Goal: Ask a question: Seek information or help from site administrators or community

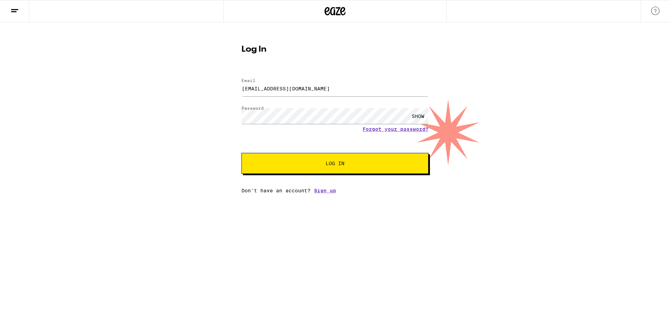
click at [328, 156] on button "Log In" at bounding box center [334, 163] width 187 height 21
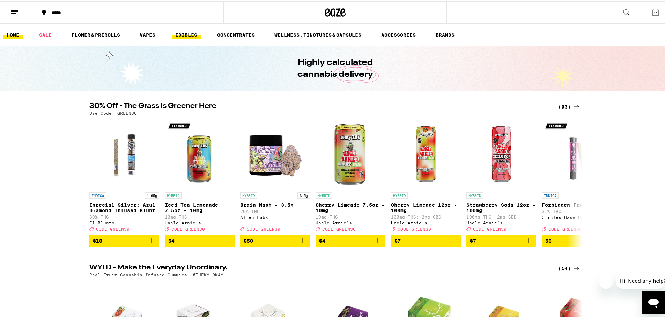
click at [190, 33] on link "EDIBLES" at bounding box center [186, 33] width 29 height 8
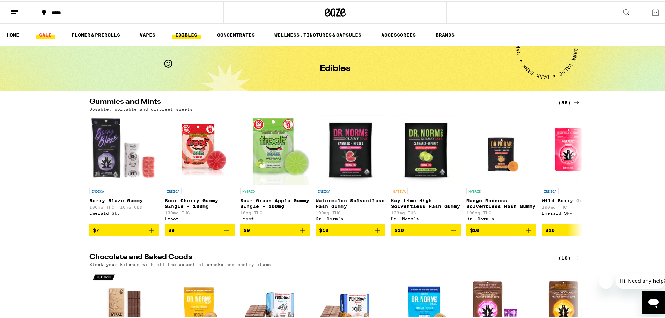
click at [47, 33] on link "SALE" at bounding box center [46, 33] width 20 height 8
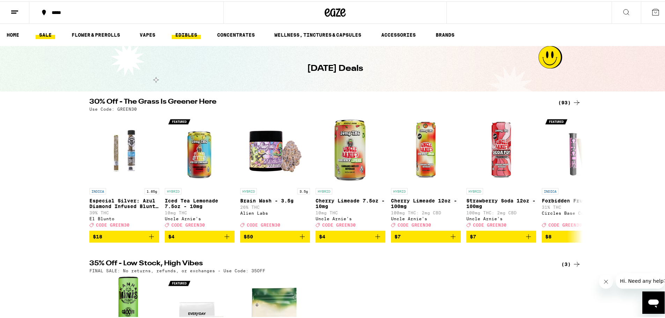
click at [185, 32] on link "EDIBLES" at bounding box center [186, 33] width 29 height 8
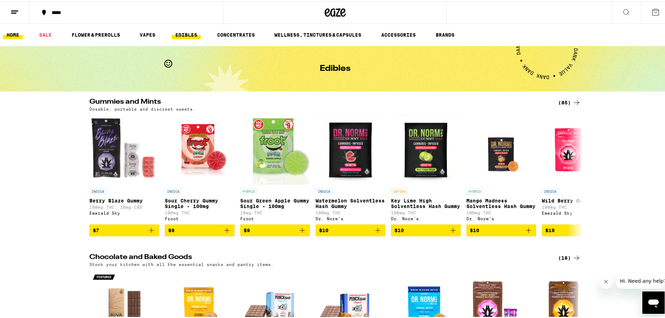
click at [13, 33] on link "HOME" at bounding box center [13, 33] width 20 height 8
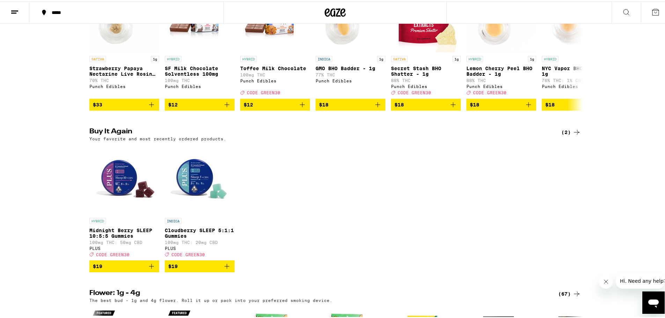
scroll to position [454, 0]
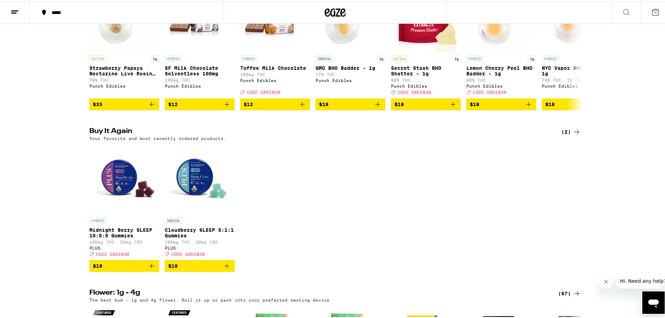
click at [112, 237] on p "Midnight Berry SLEEP 10:5:5 Gummies" at bounding box center [124, 231] width 70 height 11
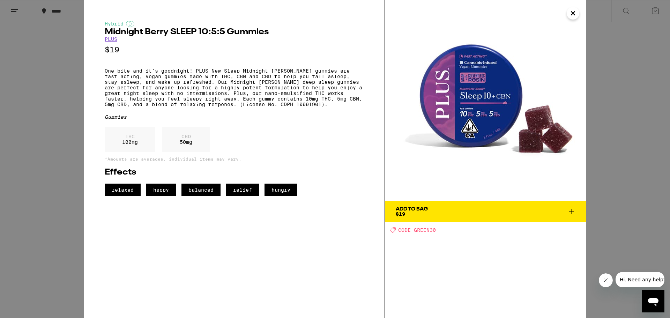
click at [574, 14] on icon "Close" at bounding box center [573, 13] width 8 height 10
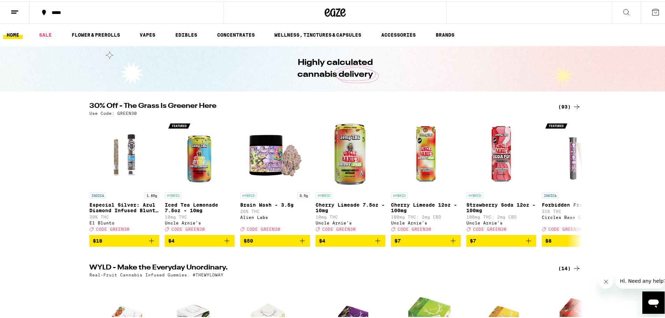
click at [86, 10] on div "*****" at bounding box center [129, 11] width 163 height 5
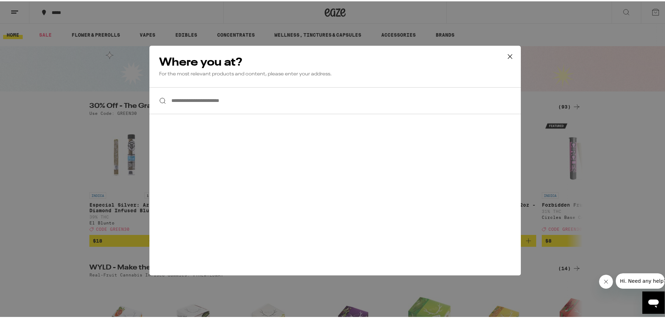
click at [504, 55] on icon at bounding box center [509, 55] width 10 height 10
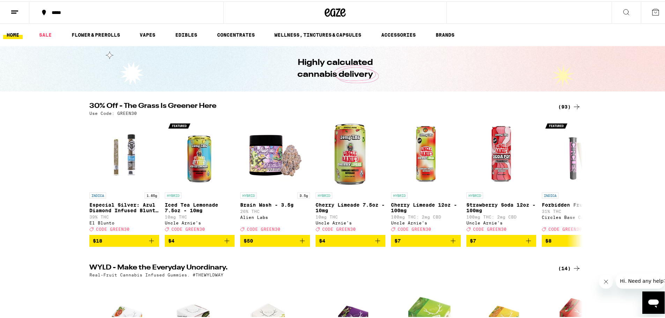
click at [622, 9] on icon at bounding box center [626, 11] width 8 height 8
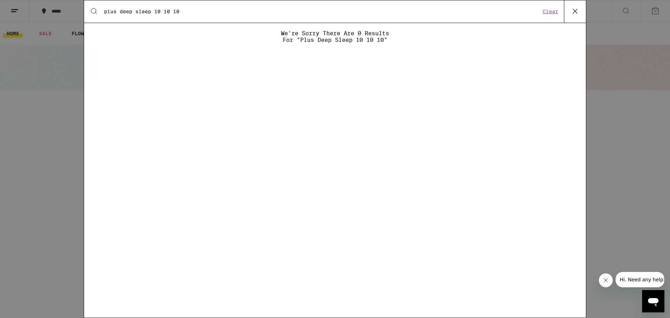
type input "plus deep sleep 10 10 10"
click at [547, 12] on button "Clear" at bounding box center [550, 11] width 20 height 6
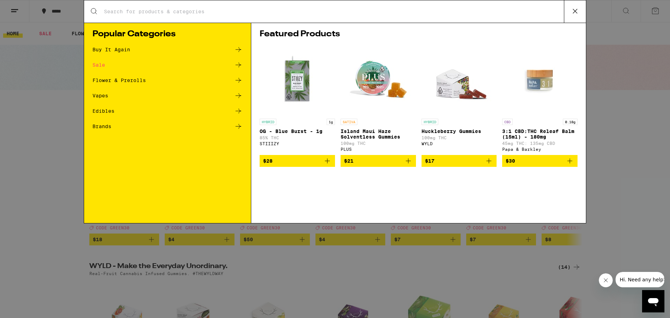
click at [128, 9] on input "Search for Products" at bounding box center [334, 11] width 460 height 6
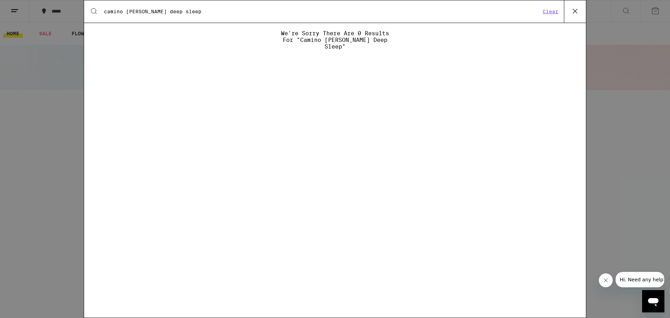
click at [184, 10] on input "camino [PERSON_NAME] deep sleep" at bounding box center [322, 11] width 437 height 6
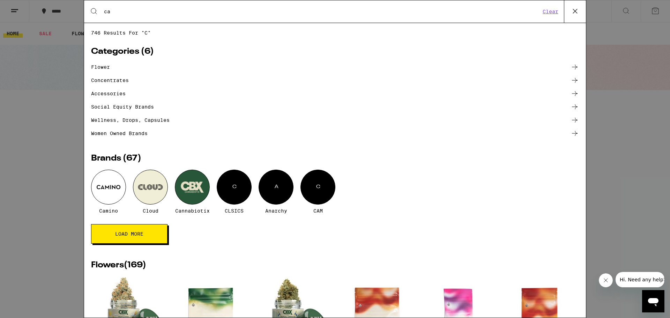
type input "c"
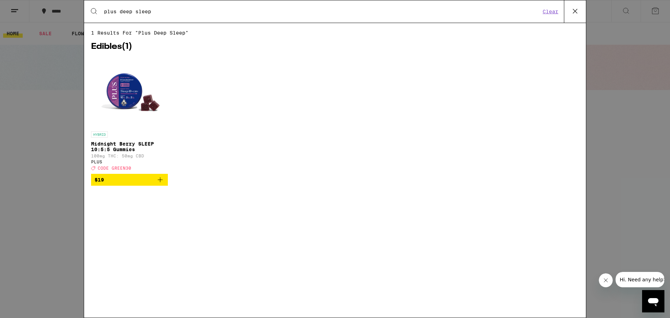
type input "plus deep sleep"
click at [125, 87] on img "Open page for Midnight Berry SLEEP 10:5:5 Gummies from PLUS" at bounding box center [130, 93] width 70 height 70
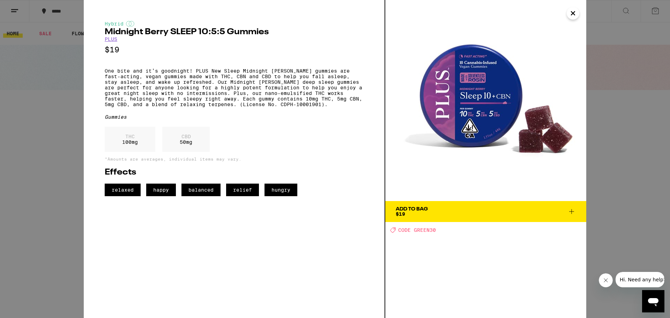
click at [634, 279] on span "Hi. Need any help?" at bounding box center [642, 280] width 46 height 6
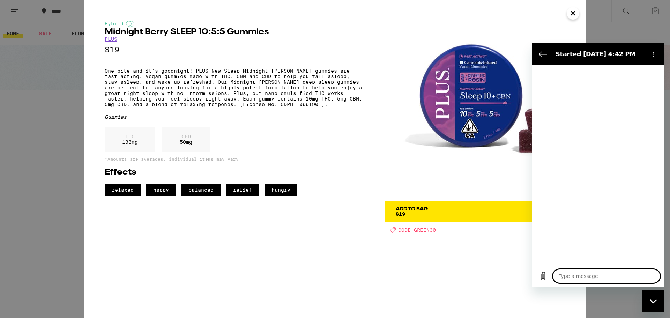
type textarea "x"
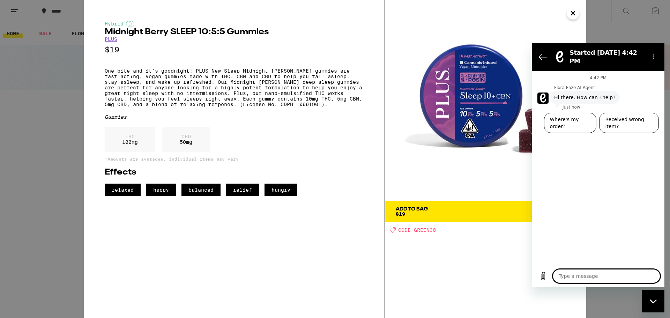
click at [565, 273] on textarea at bounding box center [606, 276] width 107 height 14
type textarea "d"
type textarea "x"
type textarea "do"
type textarea "x"
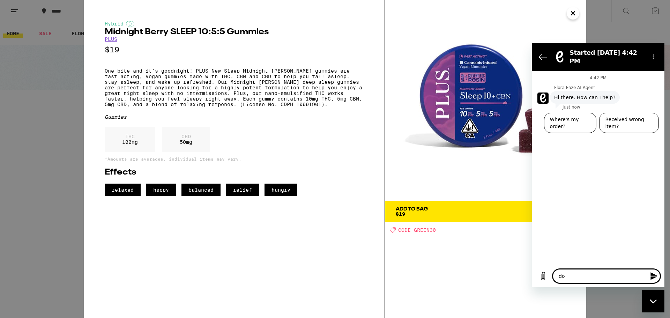
type textarea "don"
type textarea "x"
type textarea "dont"
type textarea "x"
type textarea "dont"
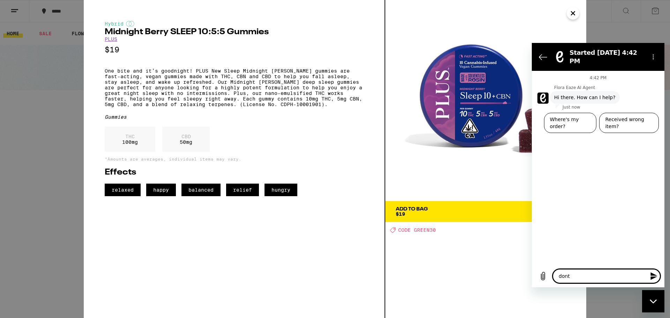
type textarea "x"
type textarea "dont y"
type textarea "x"
type textarea "dont yo"
type textarea "x"
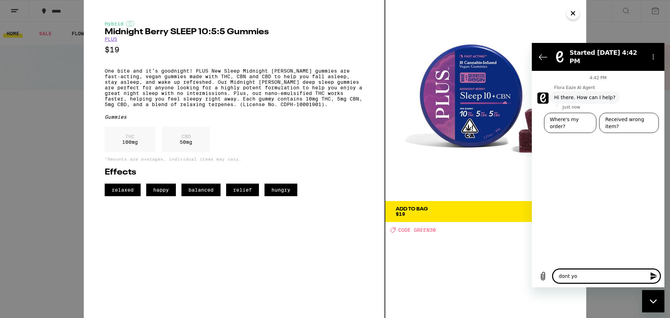
type textarea "dont you"
type textarea "x"
type textarea "dont you"
type textarea "x"
type textarea "dont you c"
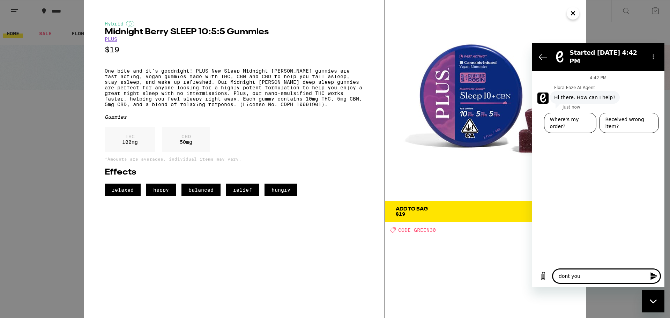
type textarea "x"
type textarea "dont you ca"
type textarea "x"
type textarea "dont you car"
type textarea "x"
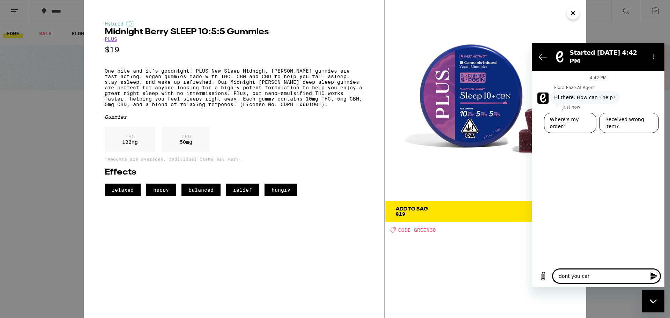
type textarea "dont you [PERSON_NAME]"
type textarea "x"
type textarea "dont you carry"
type textarea "x"
type textarea "dont you carry"
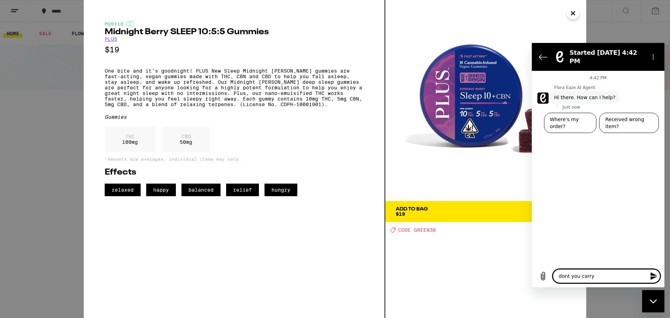
type textarea "x"
type textarea "dont you carry t"
type textarea "x"
type textarea "dont you carry th"
type textarea "x"
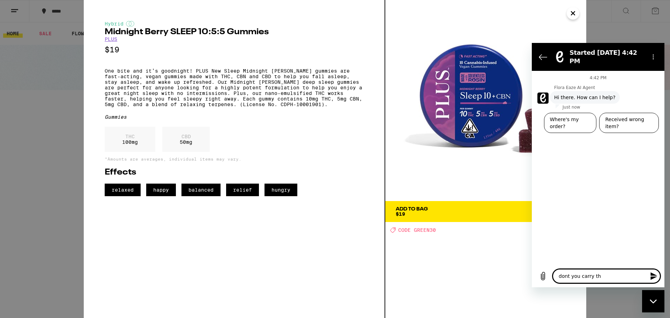
type textarea "dont you carry the"
type textarea "x"
type textarea "dont you carry the"
type textarea "x"
type textarea "dont you carry the p"
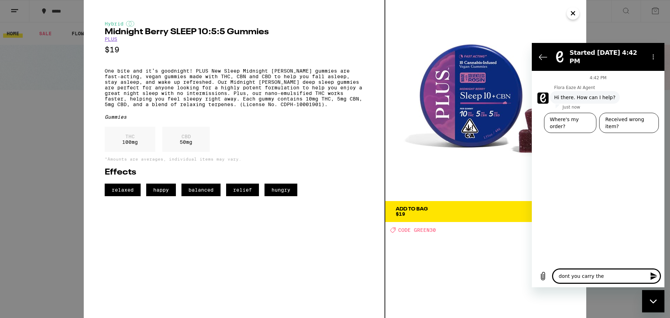
type textarea "x"
type textarea "dont you carry the pl"
type textarea "x"
type textarea "dont you carry the plu"
type textarea "x"
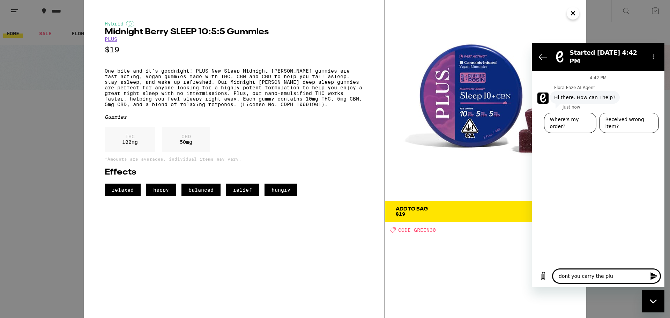
type textarea "dont you carry the plus"
type textarea "x"
type textarea "dont you carry the plus"
type textarea "x"
type textarea "dont you carry the plus d"
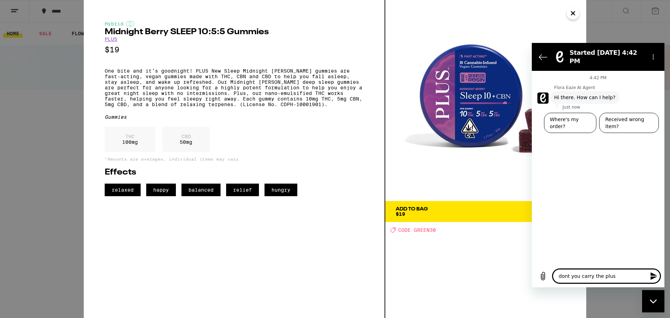
type textarea "x"
type textarea "dont you carry the plus de"
type textarea "x"
type textarea "dont you carry the plus dee"
type textarea "x"
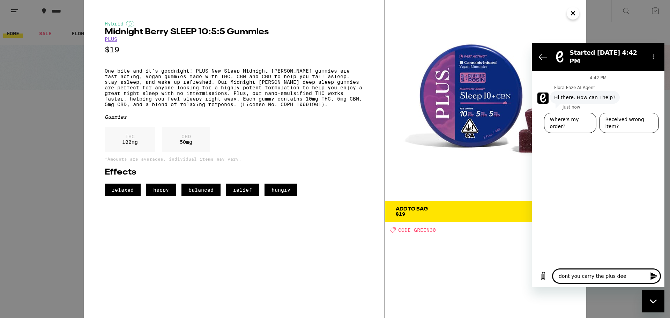
type textarea "dont you carry the plus deep"
type textarea "x"
type textarea "dont you carry the plus deep"
type textarea "x"
type textarea "dont you carry the plus deep d"
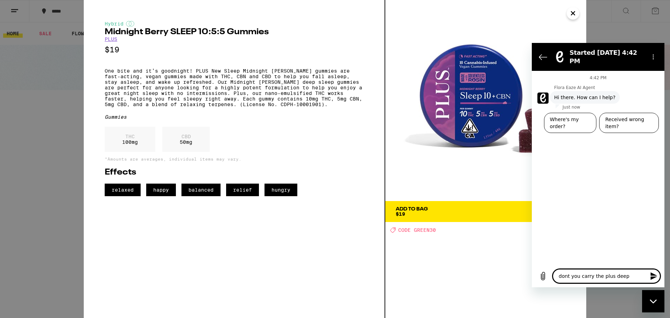
type textarea "x"
type textarea "dont you carry the plus deep dl"
type textarea "x"
type textarea "dont you carry the plus deep dle"
type textarea "x"
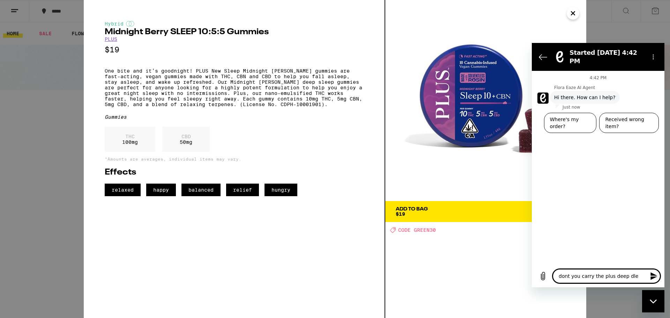
type textarea "dont you carry the plus deep dlee"
type textarea "x"
type textarea "dont you carry the plus deep dleep"
type textarea "x"
type textarea "dont you carry the plus deep dleep"
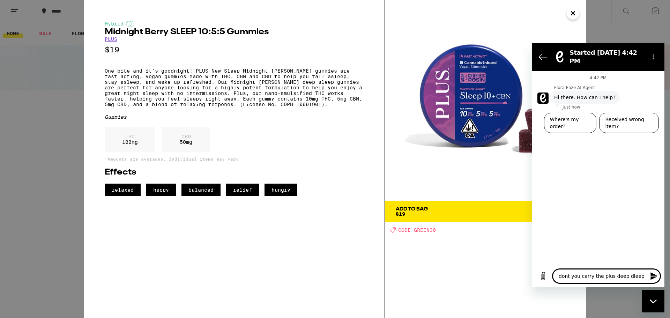
type textarea "x"
type textarea "dont you carry the plus deep dleep 1"
type textarea "x"
type textarea "dont you carry the plus deep dleep 10"
type textarea "x"
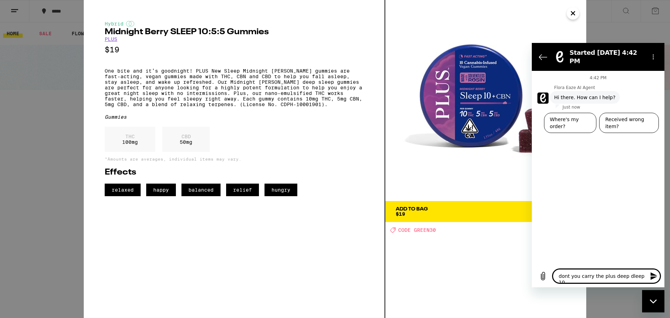
type textarea "dont you carry the plus deep deep 10"
type textarea "x"
type textarea "dont you carry the plus deep dee 10"
type textarea "x"
type textarea "dont you carry the plus deep de 10"
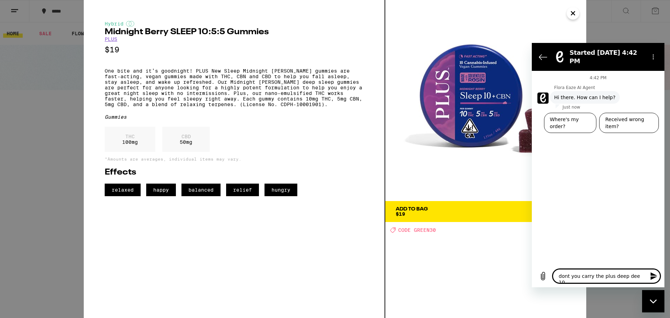
type textarea "x"
type textarea "dont you carry the plus deep d 10"
type textarea "x"
type textarea "dont you carry the plus deep 10"
type textarea "x"
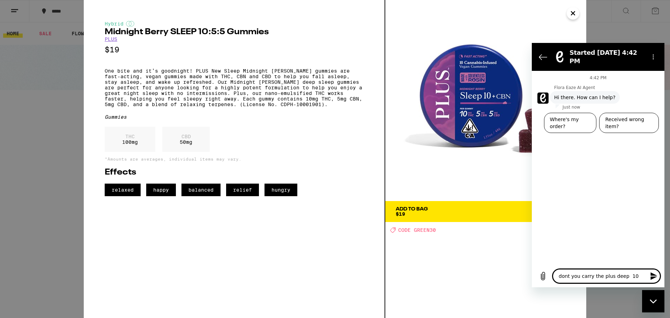
type textarea "dont you carry the plus deep s 10"
type textarea "x"
type textarea "dont you carry the plus deep sl 10"
type textarea "x"
type textarea "dont you carry the plus deep sle 10"
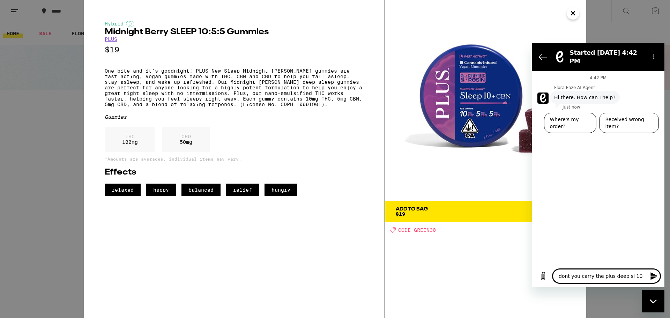
type textarea "x"
type textarea "dont you carry the plus deep slee 10"
type textarea "x"
type textarea "dont you carry the plus deep sleep 10"
type textarea "x"
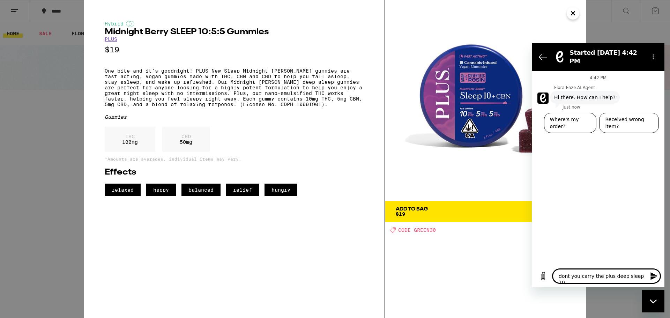
type textarea "dont you carry the plus deep sleep 10"
type textarea "x"
type textarea "dont you carry the plus deep sleep 1 10"
type textarea "x"
type textarea "dont you carry the plus deep sleep 10 10"
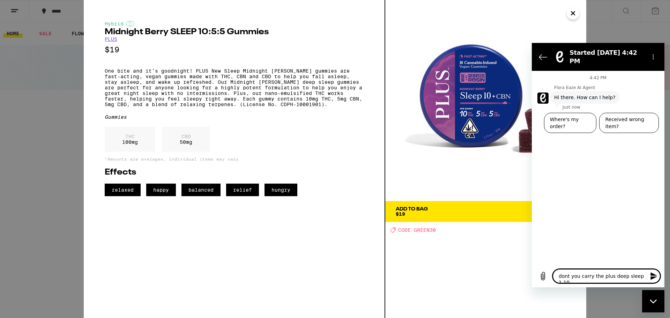
type textarea "x"
type textarea "dont you carry the plus deep sleep 10 10"
type textarea "x"
type textarea "dont you carry the plus deep sleep 10 t 10"
type textarea "x"
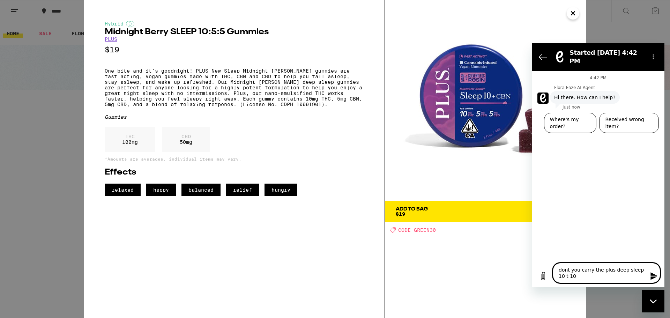
type textarea "dont you carry the plus deep sleep 10 th 10"
type textarea "x"
type textarea "dont you carry the plus deep sleep 10 thc 10"
type textarea "x"
type textarea "dont you carry the plus deep sleep 10 thc 10"
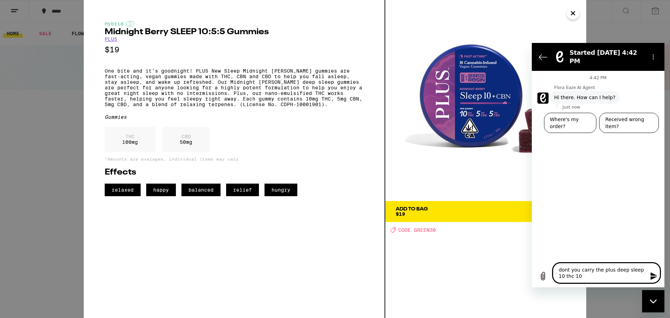
type textarea "x"
type textarea "dont you carry the plus deep sleep 10 thc 1 10"
type textarea "x"
type textarea "dont you carry the plus deep sleep 10 thc 10 10"
type textarea "x"
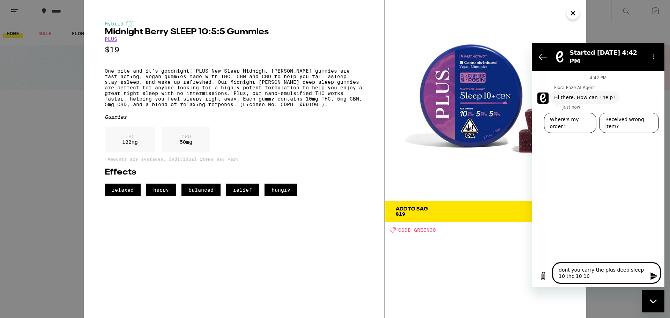
type textarea "dont you carry the plus deep sleep 10 thc 10 10"
type textarea "x"
type textarea "dont you carry the plus deep sleep 10 thc 10 c 10"
type textarea "x"
type textarea "dont you carry the plus deep sleep 10 thc 10 cb 10"
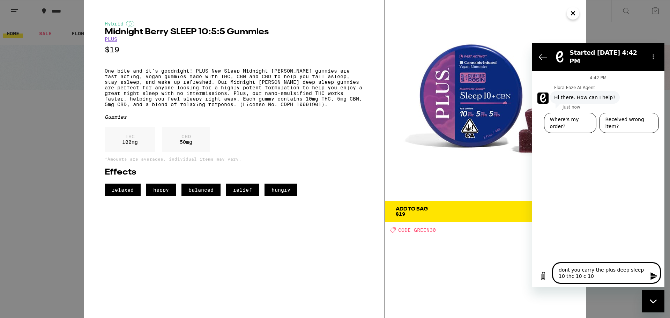
type textarea "x"
type textarea "dont you carry the plus deep sleep 10 thc 10 cbn 10"
type textarea "x"
type textarea "dont you carry the plus deep sleep 10 thc 10 cbn 10"
type textarea "x"
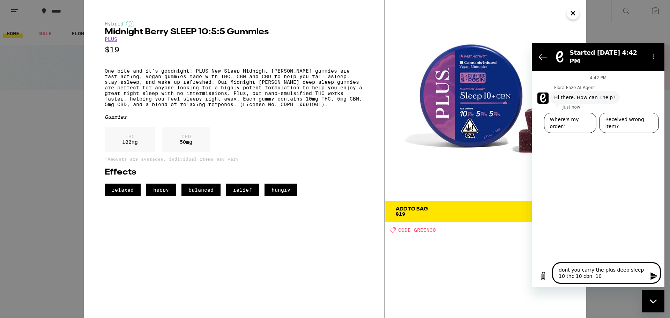
type textarea "dont you carry the plus deep sleep 10 thc 10 cbn 1 10"
type textarea "x"
type textarea "dont you carry the plus deep sleep 10 thc 10 cbn 10 10"
type textarea "x"
type textarea "dont you carry the plus deep sleep 10 thc 10 cbn 10 10"
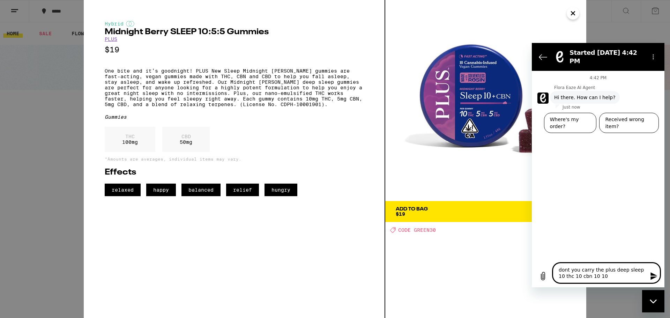
type textarea "x"
type textarea "dont you carry the plus deep sleep 10 thc 10 cbn 10 c 10"
type textarea "x"
type textarea "dont you carry the plus deep sleep 10 thc 10 cbn 10 cb 10"
type textarea "x"
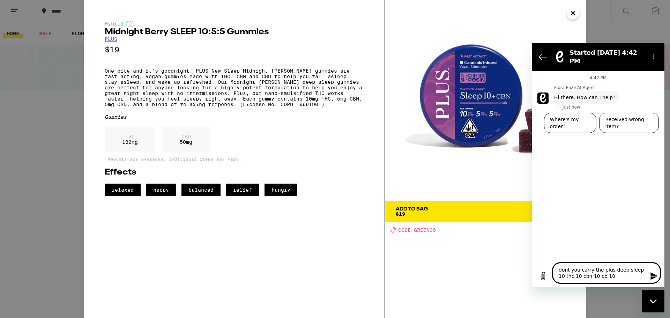
type textarea "dont you carry the plus deep sleep 10 thc 10 cbn 10 cbd 10"
type textarea "x"
click at [606, 276] on textarea "dont you carry the plus deep sleep 10 thc 10 cbn 10 cbd 10" at bounding box center [606, 273] width 107 height 20
type textarea "dont you carry the plus deep sleep 10 thc 10 cbn 10 cbd 1"
type textarea "x"
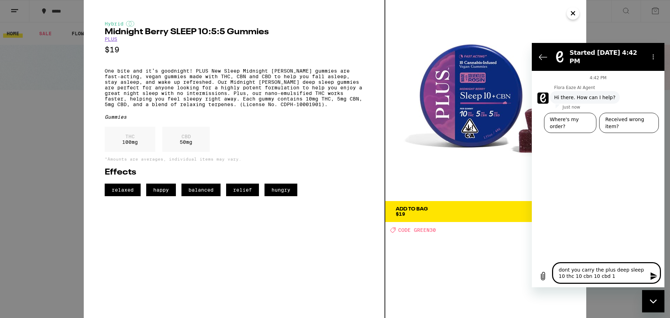
type textarea "dont you carry the plus deep sleep 10 thc 10 cbn 10 cbd"
type textarea "x"
type textarea "dont you carry the plus deep sleep 10 thc 10 cbn 10 cbd"
type textarea "x"
type textarea "dont you carry the plus deep sleep 10 thc 10 cbn 10 cbd."
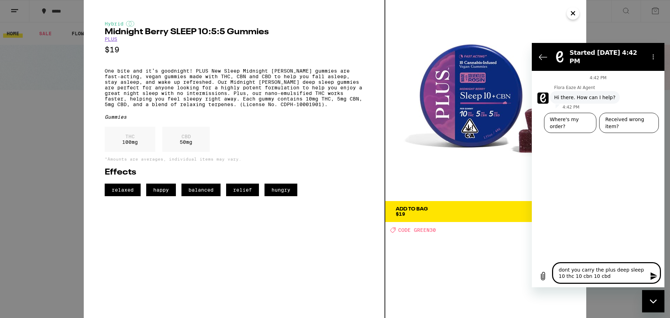
type textarea "x"
type textarea "dont you carry the plus deep sleep 10 thc 10 cbn 10 cbd."
type textarea "x"
type textarea "dont you carry the plus deep sleep 10 thc 10 cbn 10 cbd. i"
type textarea "x"
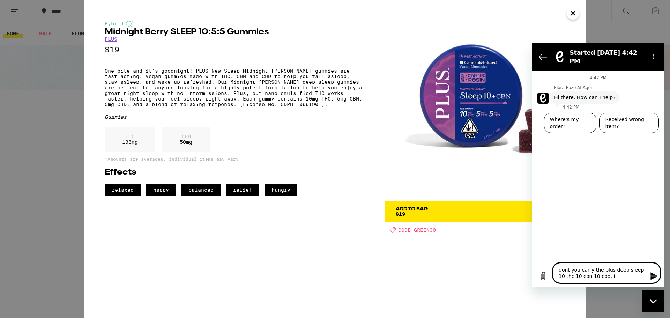
type textarea "dont you carry the plus deep sleep 10 thc 10 cbn 10 cbd. i"
type textarea "x"
type textarea "dont you carry the plus deep sleep 10 thc 10 cbn 10 cbd. i o"
type textarea "x"
type textarea "dont you carry the plus deep sleep 10 thc 10 cbn 10 cbd. i or"
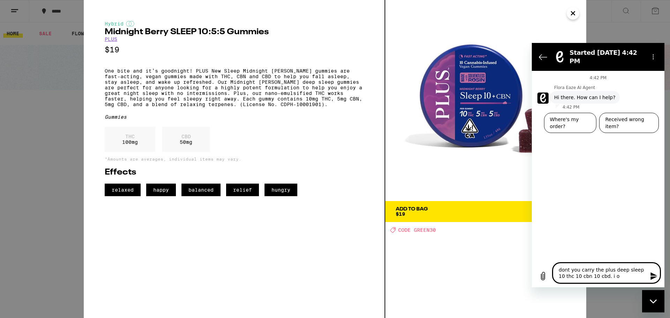
type textarea "x"
type textarea "dont you carry the plus deep sleep 10 thc 10 cbn 10 cbd. i ord"
type textarea "x"
type textarea "dont you carry the plus deep sleep 10 thc 10 cbn 10 cbd. i orde"
type textarea "x"
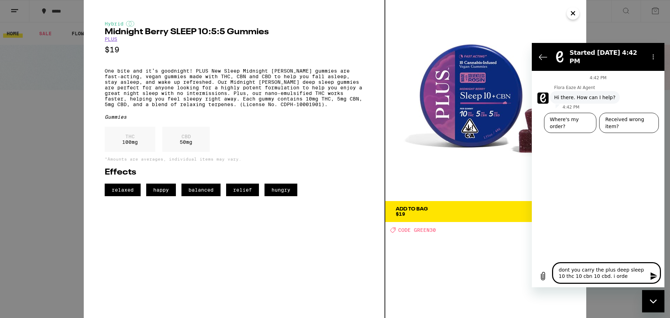
type textarea "dont you carry the plus deep sleep 10 thc 10 cbn 10 cbd. i order"
type textarea "x"
type textarea "dont you carry the plus deep sleep 10 thc 10 cbn 10 cbd. i ordere"
type textarea "x"
type textarea "dont you carry the plus deep sleep 10 thc 10 cbn 10 cbd. i ordered"
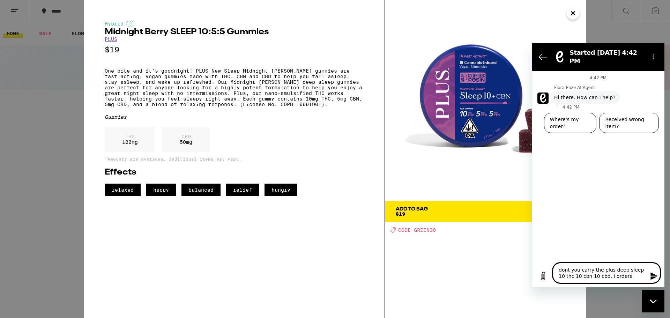
type textarea "x"
type textarea "dont you carry the plus deep sleep 10 thc 10 cbn 10 cbd. i ordered"
type textarea "x"
type textarea "dont you carry the plus deep sleep 10 thc 10 cbn 10 cbd. i ordered i"
type textarea "x"
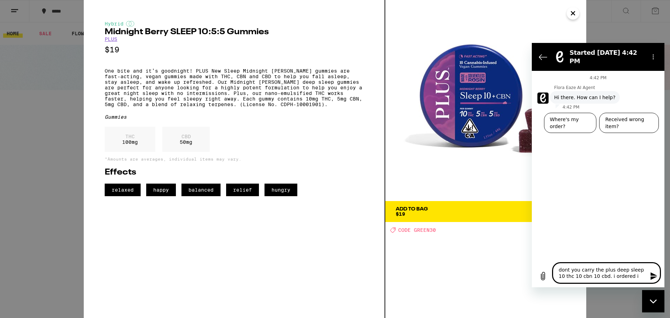
type textarea "dont you carry the plus deep sleep 10 thc 10 cbn 10 cbd. i ordered it"
type textarea "x"
type textarea "dont you carry the plus deep sleep 10 thc 10 cbn 10 cbd. i ordered it"
type textarea "x"
type textarea "dont you carry the plus deep sleep 10 thc 10 cbn 10 cbd. i ordered it l"
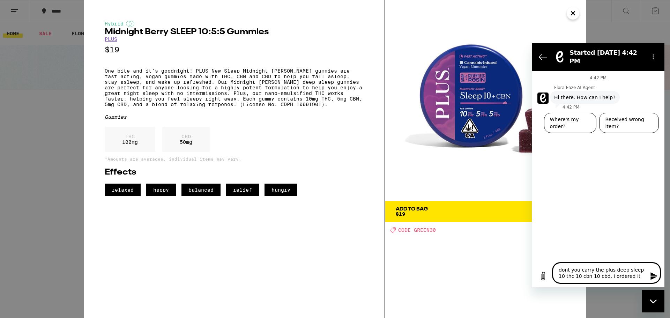
type textarea "x"
type textarea "dont you carry the plus deep sleep 10 thc 10 cbn 10 cbd. i ordered it la"
type textarea "x"
type textarea "dont you carry the plus deep sleep 10 thc 10 cbn 10 cbd. i ordered it las"
type textarea "x"
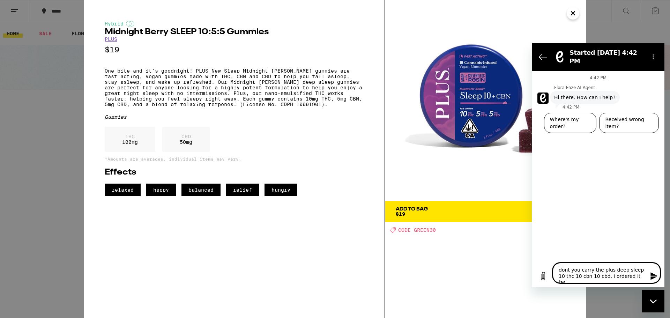
type textarea "dont you carry the plus deep sleep 10 thc 10 cbn 10 cbd. i ordered it last"
type textarea "x"
type textarea "dont you carry the plus deep sleep 10 thc 10 cbn 10 cbd. i ordered it last"
type textarea "x"
type textarea "dont you carry the plus deep sleep 10 thc 10 cbn 10 cbd. i ordered it last t"
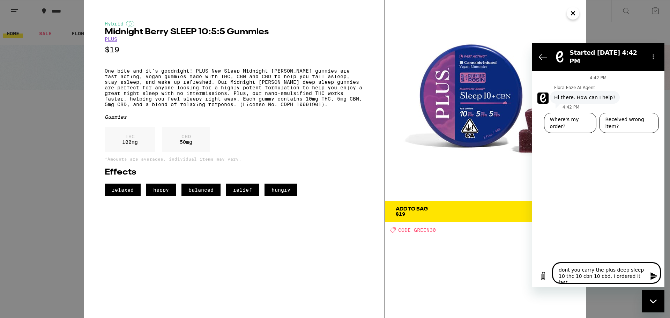
type textarea "x"
type textarea "dont you carry the plus deep sleep 10 thc 10 cbn 10 cbd. i ordered it last ti"
type textarea "x"
type textarea "dont you carry the plus deep sleep 10 thc 10 cbn 10 cbd. i ordered it last [PER…"
type textarea "x"
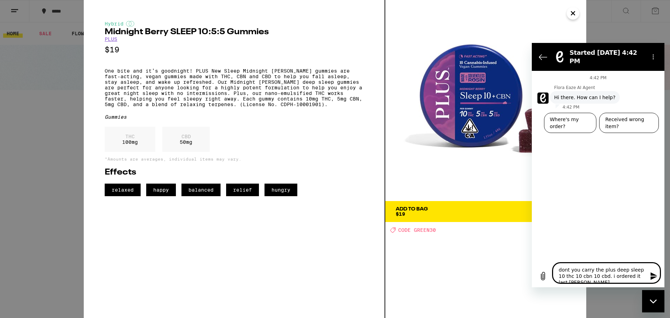
type textarea "dont you carry the plus deep sleep 10 thc 10 cbn 10 cbd. i ordered it last time"
type textarea "x"
type textarea "dont you carry the plus deep sleep 10 thc 10 cbn 10 cbd. i ordered it last time"
type textarea "x"
type textarea "dont you carry the plus deep sleep 10 thc 10 cbn 10 cbd. i ordered it last time…"
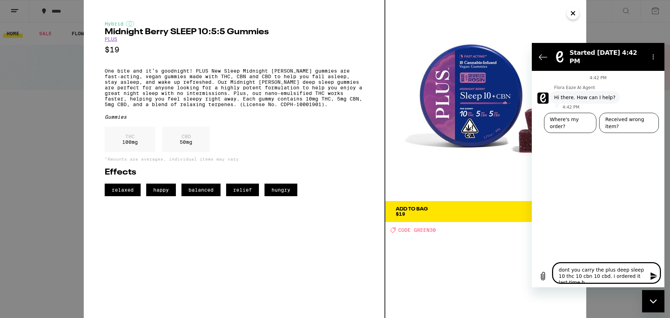
type textarea "x"
type textarea "dont you carry the plus deep sleep 10 thc 10 cbn 10 cbd. i ordered it last time…"
type textarea "x"
click at [651, 274] on icon "Send message" at bounding box center [653, 276] width 7 height 8
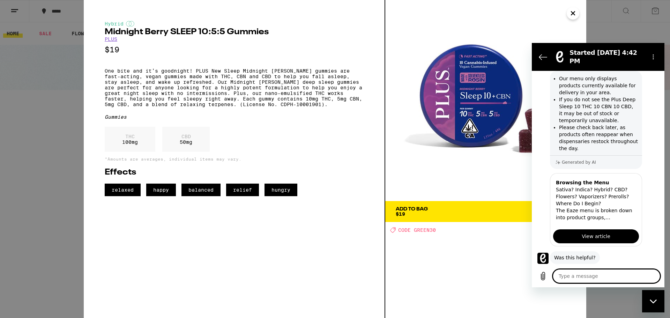
scroll to position [91, 0]
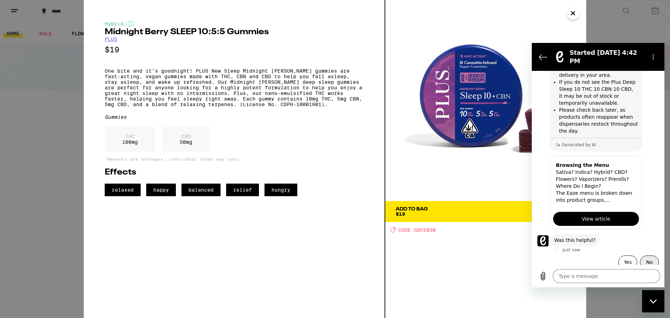
click at [643, 256] on button "No" at bounding box center [649, 261] width 19 height 13
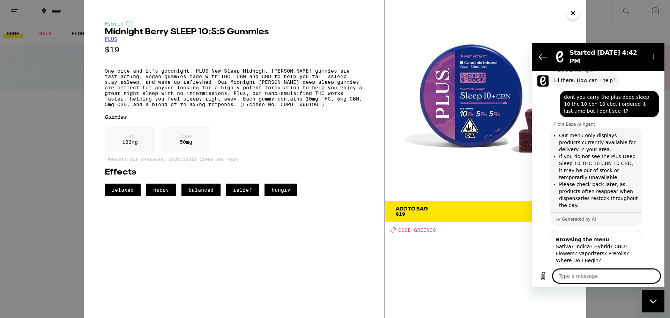
scroll to position [0, 0]
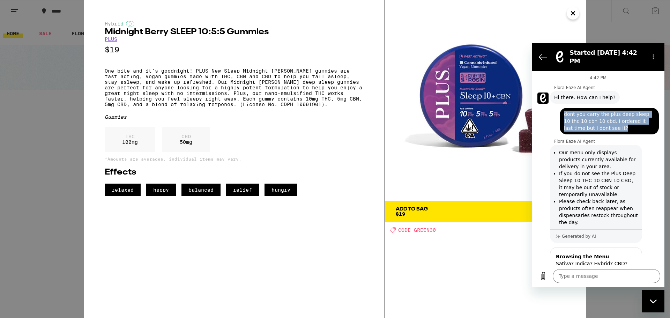
drag, startPoint x: 564, startPoint y: 107, endPoint x: 634, endPoint y: 120, distance: 70.5
click at [634, 120] on span "dont you carry the plus deep sleep 10 thc 10 cbn 10 cbd. i ordered it last time…" at bounding box center [609, 121] width 91 height 21
copy span "dont you carry the plus deep sleep 10 thc 10 cbn 10 cbd. i ordered it last time…"
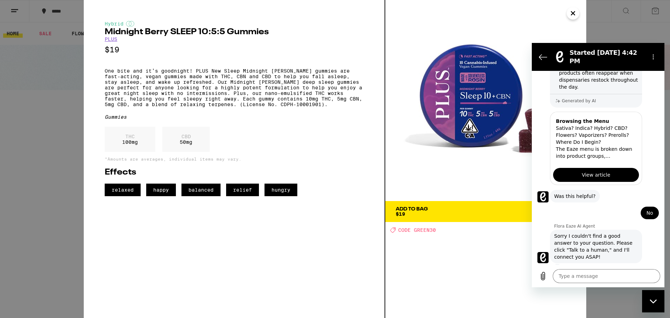
scroll to position [152, 0]
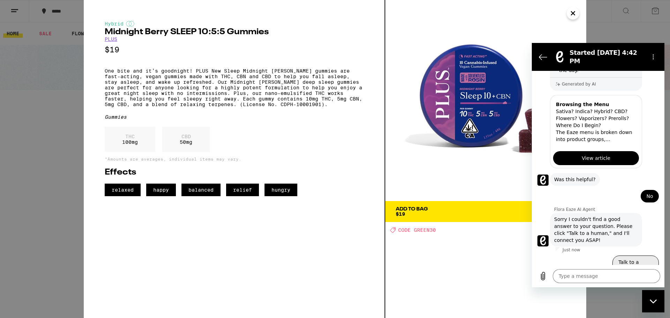
click at [624, 256] on button "Talk to a human" at bounding box center [635, 265] width 46 height 20
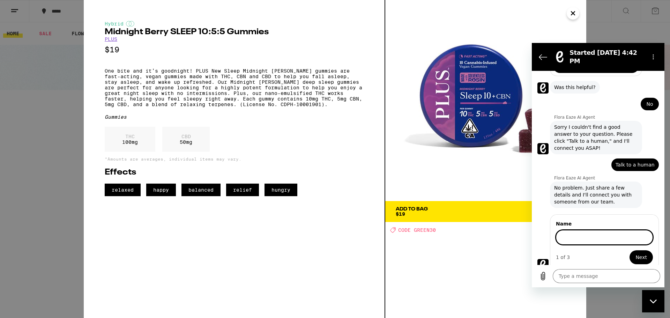
scroll to position [244, 0]
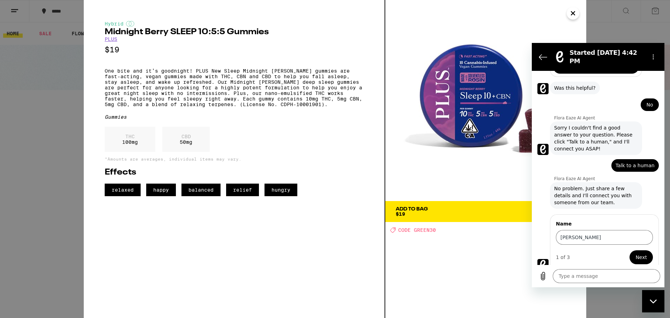
click at [635, 253] on span "Next" at bounding box center [641, 257] width 12 height 8
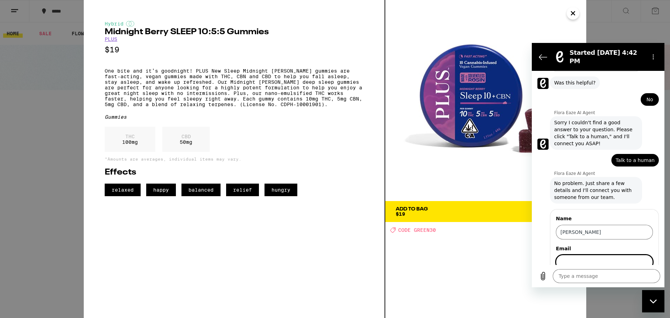
scroll to position [274, 0]
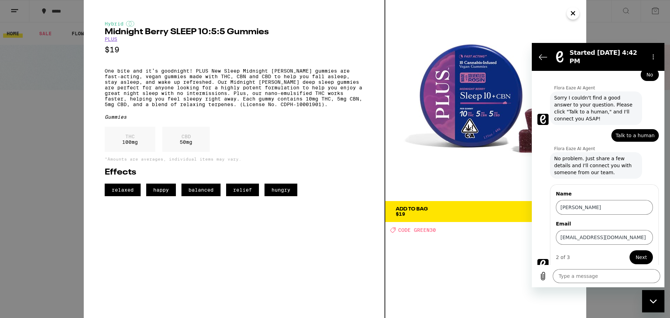
click at [580, 257] on div "2 of 3 Next" at bounding box center [604, 257] width 97 height 14
click at [635, 253] on span "Next" at bounding box center [641, 257] width 12 height 8
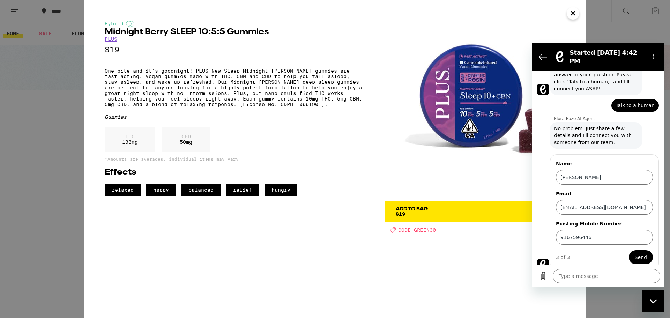
click at [635, 253] on span "Send" at bounding box center [641, 257] width 12 height 8
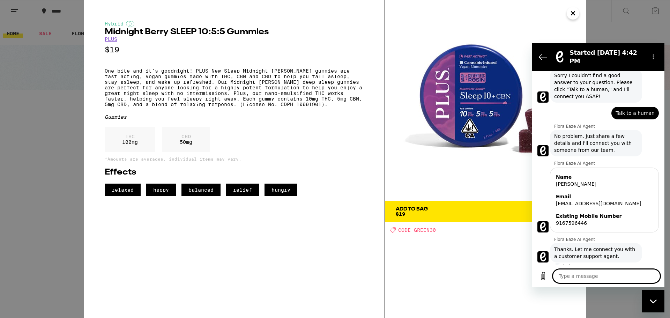
scroll to position [315, 0]
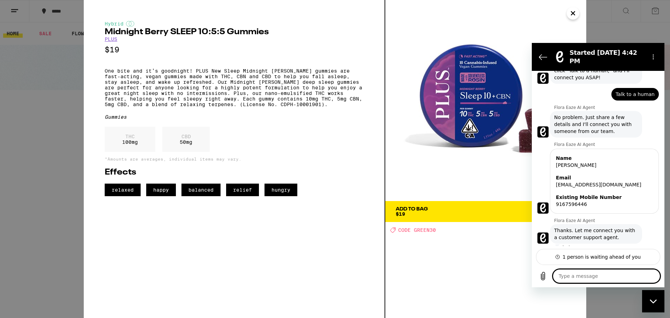
paste textarea "dont you carry the plus deep sleep 10 thc 10 cbn 10 cbd. i ordered it last time…"
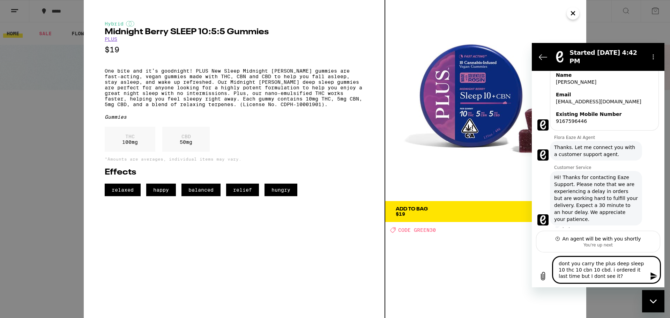
click at [650, 275] on icon "Send message" at bounding box center [654, 276] width 8 height 8
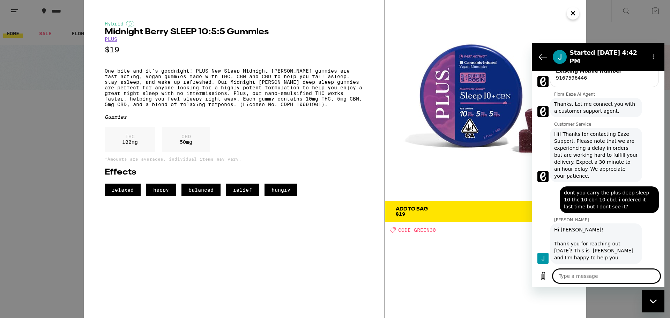
scroll to position [442, 0]
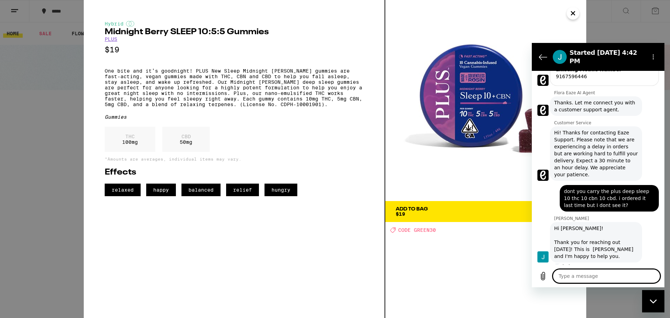
paste textarea "dont you carry the plus deep sleep 10 thc 10 cbn 10 cbd. i ordered it last time…"
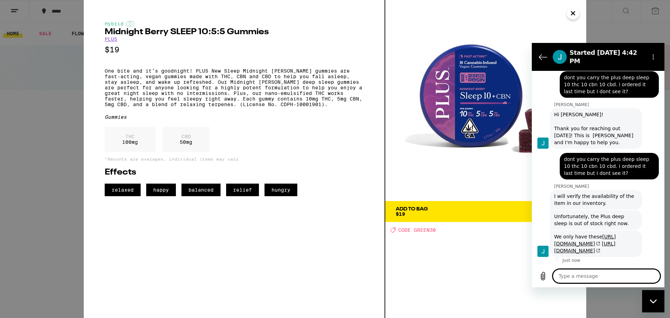
scroll to position [564, 0]
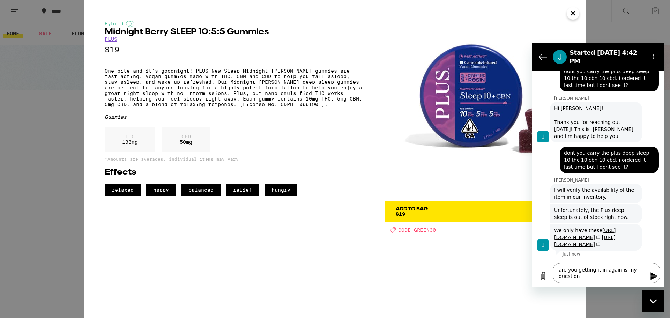
click at [653, 276] on icon "Send message" at bounding box center [654, 276] width 8 height 8
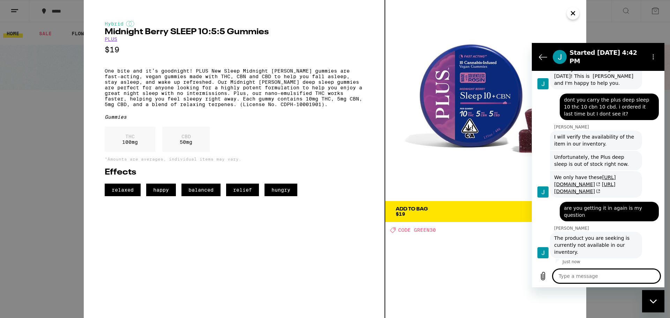
scroll to position [625, 0]
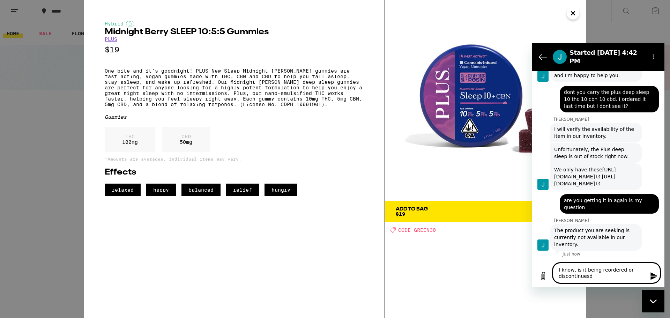
click at [576, 277] on textarea "I know, is it being reordered or discontinuesd" at bounding box center [606, 273] width 107 height 20
click at [650, 275] on icon "Send message" at bounding box center [654, 276] width 8 height 8
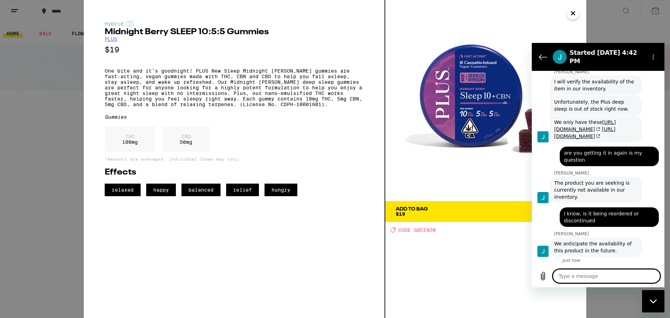
scroll to position [679, 0]
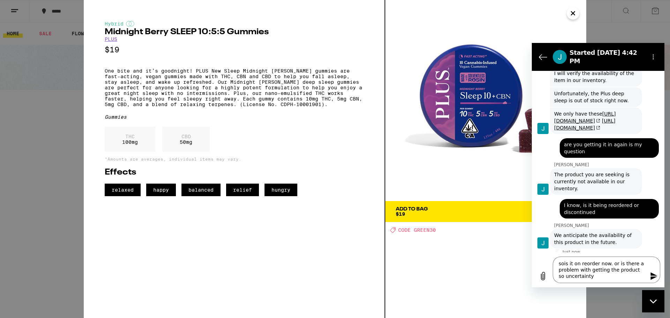
click at [653, 275] on icon "Send message" at bounding box center [653, 276] width 7 height 8
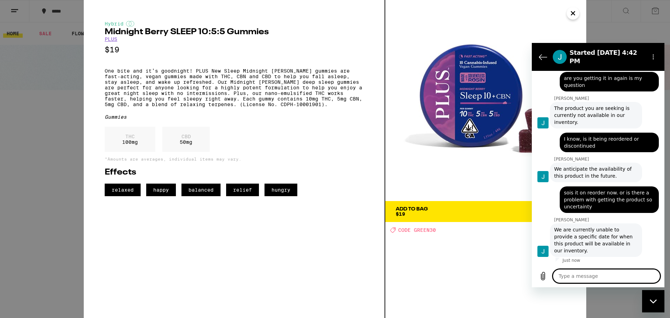
scroll to position [747, 0]
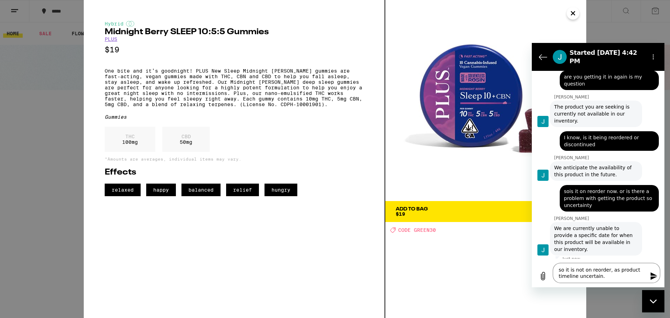
click at [652, 275] on icon "Send message" at bounding box center [653, 276] width 7 height 8
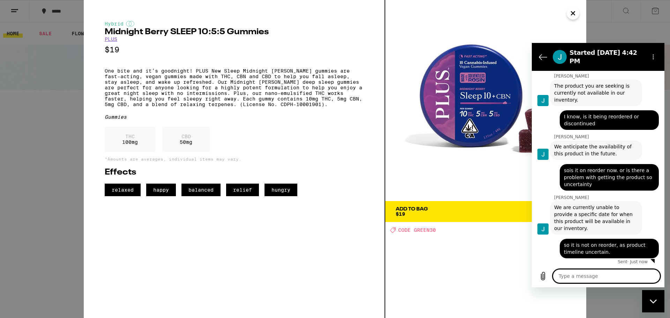
scroll to position [770, 0]
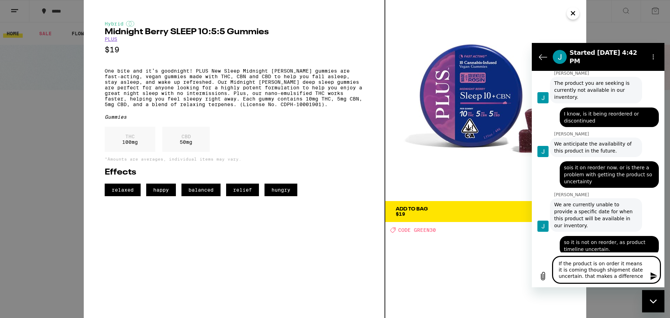
click at [650, 275] on icon "Send message" at bounding box center [654, 276] width 8 height 8
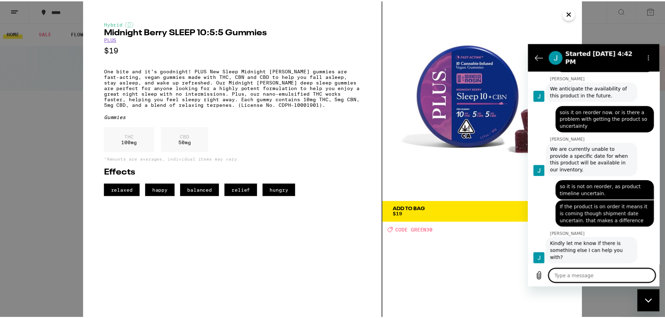
scroll to position [827, 0]
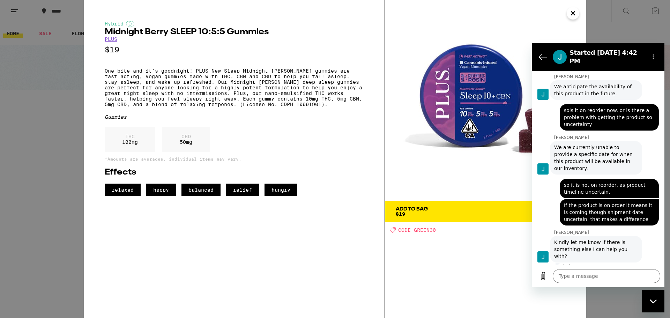
click at [637, 31] on div "Hybrid Midnight [PERSON_NAME] SLEEP 10:5:5 Gummies PLUS $19 One bite and it’s g…" at bounding box center [335, 159] width 670 height 318
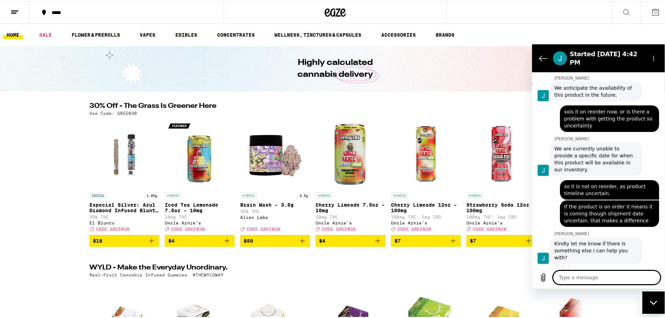
click at [563, 275] on textarea at bounding box center [606, 277] width 107 height 14
click at [650, 277] on icon "Send message" at bounding box center [654, 277] width 8 height 8
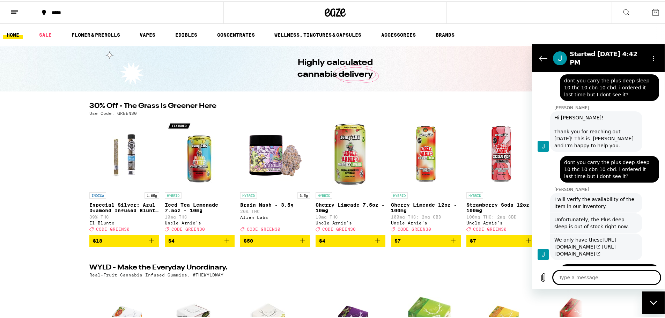
scroll to position [579, 0]
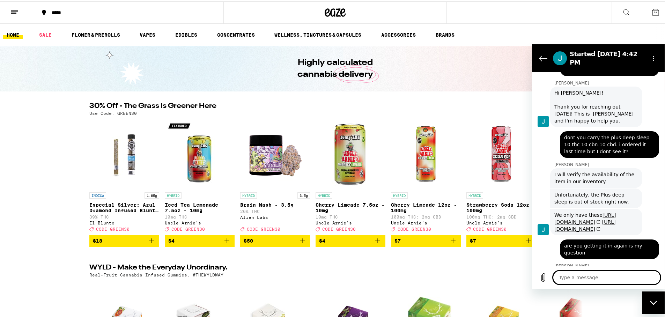
click at [579, 222] on link "[URL][DOMAIN_NAME]" at bounding box center [585, 218] width 62 height 13
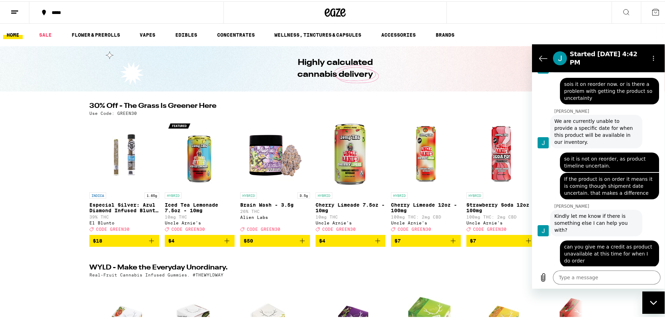
scroll to position [858, 0]
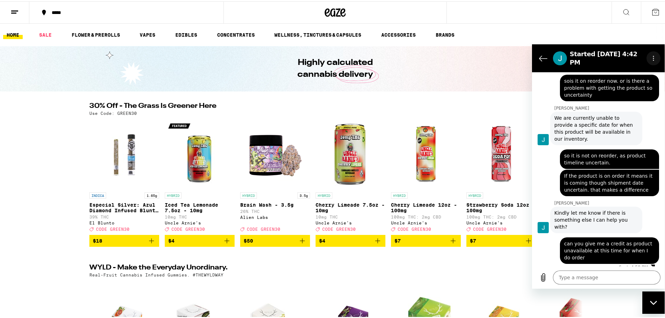
click at [654, 55] on icon "Options menu" at bounding box center [653, 58] width 6 height 6
click at [469, 58] on div "Highly calculated cannabis delivery" at bounding box center [335, 67] width 670 height 45
click at [182, 33] on link "EDIBLES" at bounding box center [186, 33] width 29 height 8
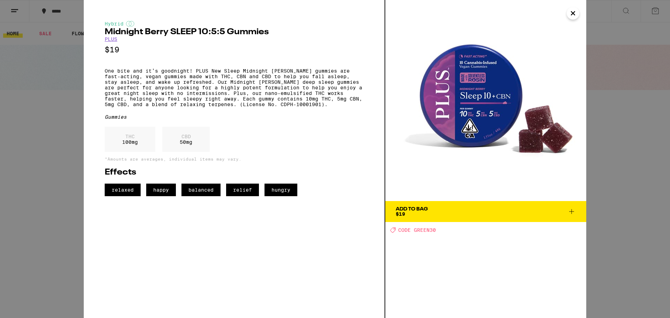
click at [575, 14] on icon "Close" at bounding box center [573, 13] width 8 height 10
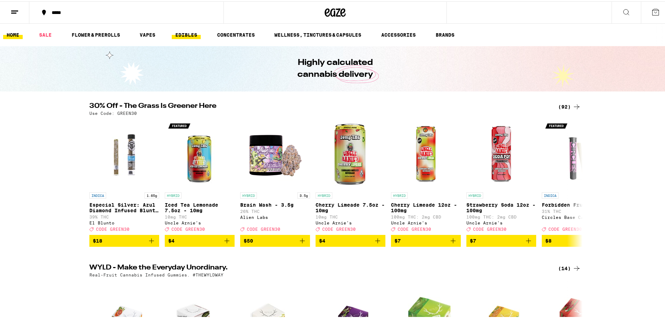
click at [189, 31] on link "EDIBLES" at bounding box center [186, 33] width 29 height 8
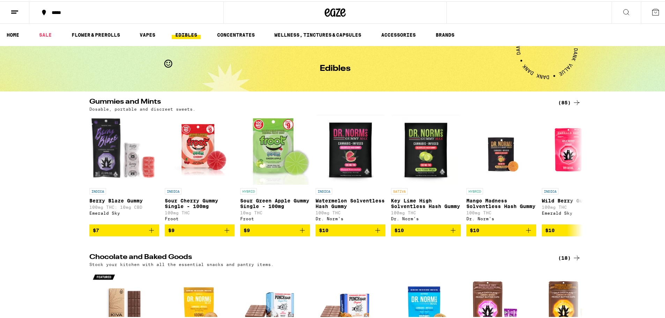
click at [193, 35] on link "EDIBLES" at bounding box center [186, 33] width 29 height 8
click at [248, 32] on link "CONCENTRATES" at bounding box center [235, 33] width 45 height 8
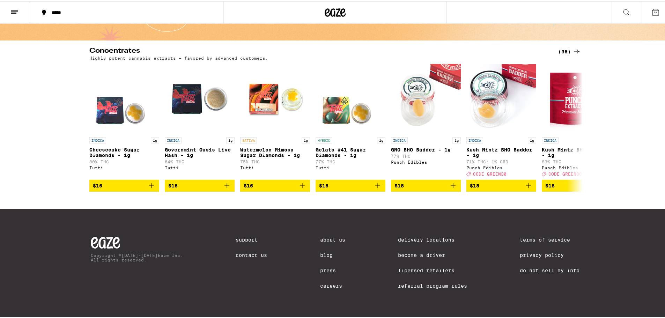
scroll to position [60, 0]
